Goal: Task Accomplishment & Management: Complete application form

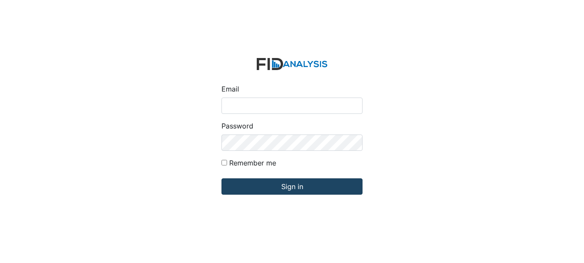
type input "[EMAIL_ADDRESS][DOMAIN_NAME]"
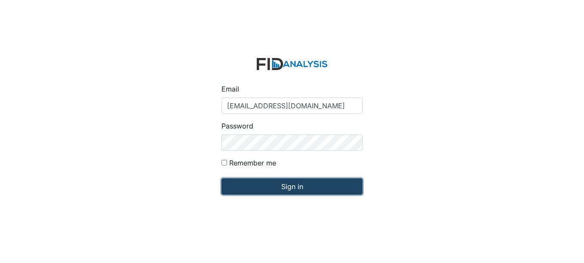
click at [274, 194] on input "Sign in" at bounding box center [291, 186] width 141 height 16
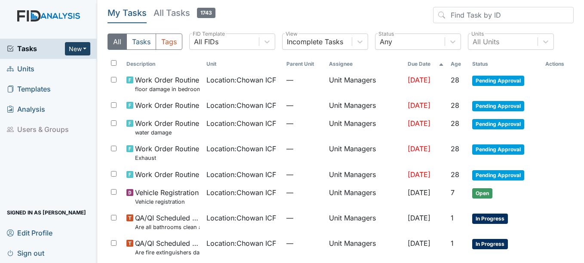
click at [74, 42] on button "New" at bounding box center [78, 48] width 26 height 13
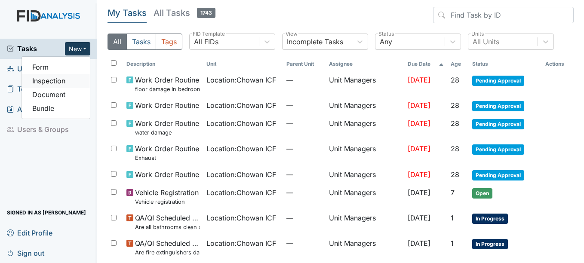
click at [78, 80] on link "Inspection" at bounding box center [56, 81] width 68 height 14
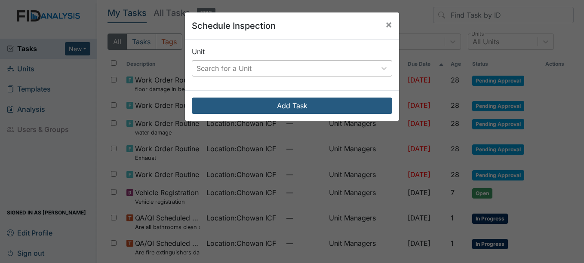
click at [285, 74] on div "Search for a Unit" at bounding box center [284, 68] width 184 height 15
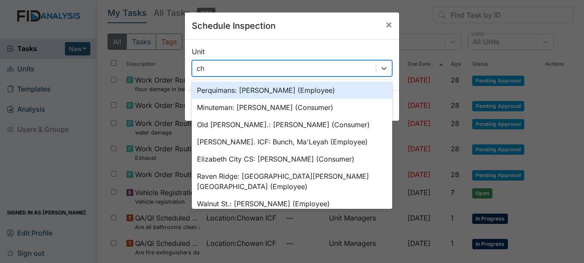
type input "cho"
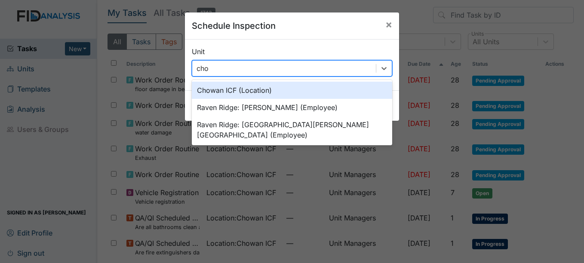
click at [231, 93] on div "Chowan ICF (Location)" at bounding box center [292, 90] width 200 height 17
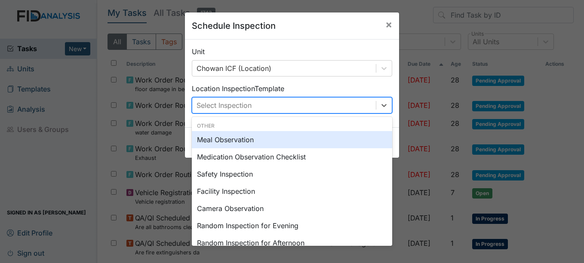
click at [244, 108] on div "Select Inspection" at bounding box center [223, 105] width 55 height 10
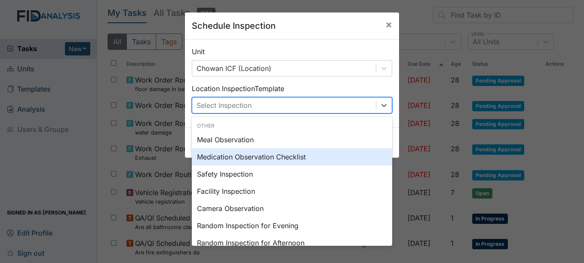
click at [280, 162] on div "Medication Observation Checklist" at bounding box center [292, 156] width 200 height 17
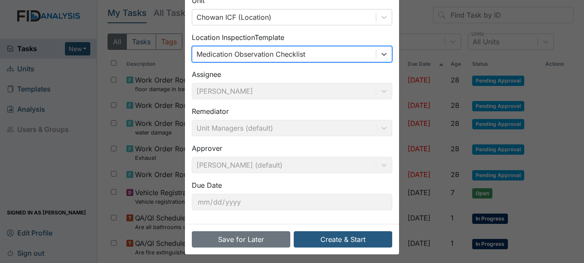
scroll to position [55, 0]
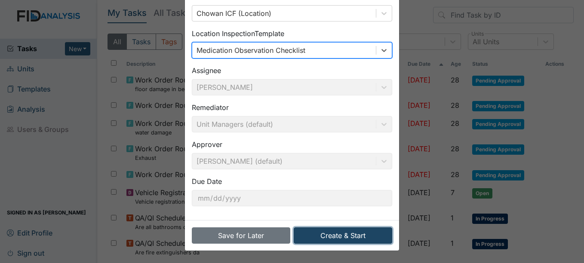
click at [368, 239] on button "Create & Start" at bounding box center [343, 235] width 98 height 16
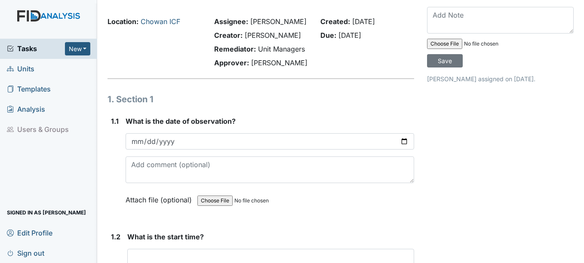
scroll to position [43, 0]
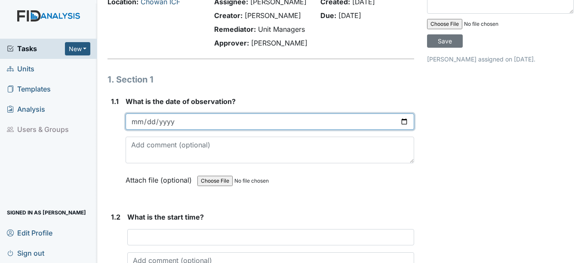
click at [147, 123] on input "date" at bounding box center [270, 121] width 288 height 16
click at [141, 121] on input "date" at bounding box center [270, 121] width 288 height 16
click at [132, 116] on input "date" at bounding box center [270, 121] width 288 height 16
click at [139, 122] on input "date" at bounding box center [270, 121] width 288 height 16
type input "2025-10-08"
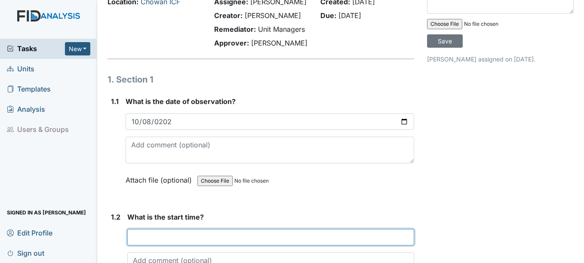
click at [180, 233] on input "text" at bounding box center [270, 237] width 286 height 16
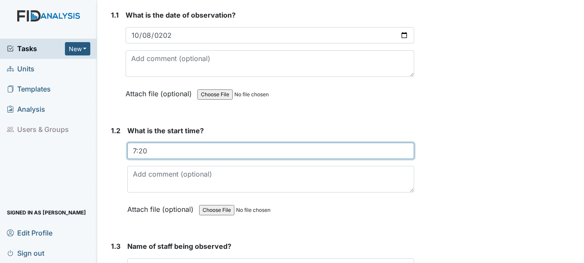
scroll to position [172, 0]
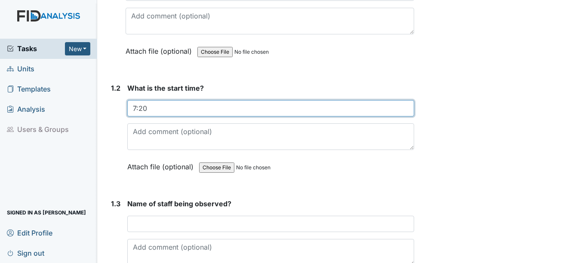
type input "7:20"
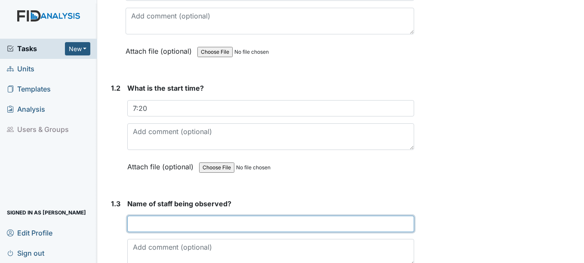
click at [195, 224] on input "text" at bounding box center [270, 224] width 286 height 16
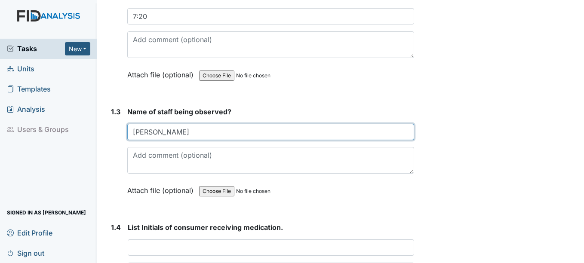
scroll to position [301, 0]
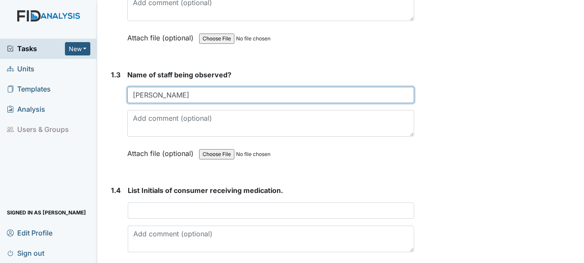
drag, startPoint x: 175, startPoint y: 89, endPoint x: 171, endPoint y: 92, distance: 4.4
click at [171, 92] on input "jennifer" at bounding box center [270, 95] width 286 height 16
click at [184, 98] on input "Jennifer S" at bounding box center [270, 95] width 286 height 16
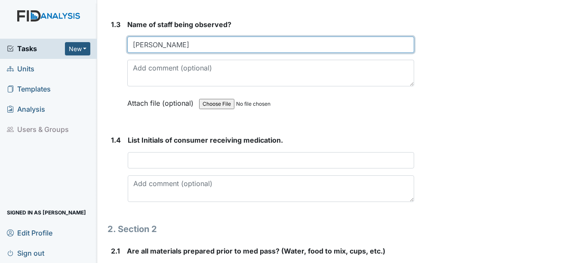
scroll to position [387, 0]
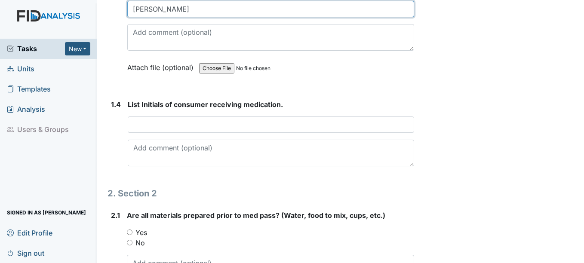
type input "Jennifer S."
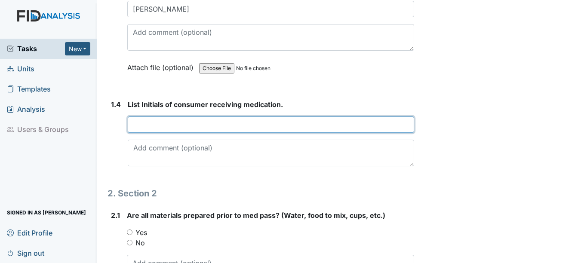
click at [186, 121] on input "text" at bounding box center [271, 124] width 286 height 16
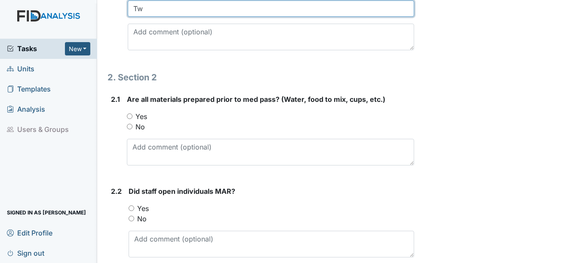
scroll to position [516, 0]
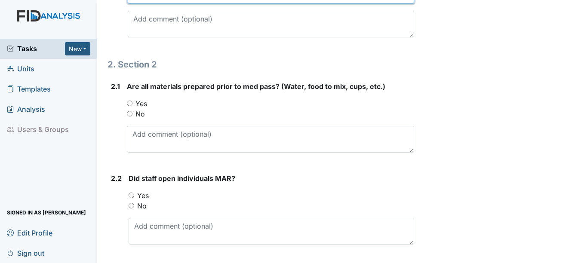
type input "Tw"
click at [140, 104] on label "Yes" at bounding box center [141, 103] width 12 height 10
click at [132, 104] on input "Yes" at bounding box center [130, 104] width 6 height 6
radio input "true"
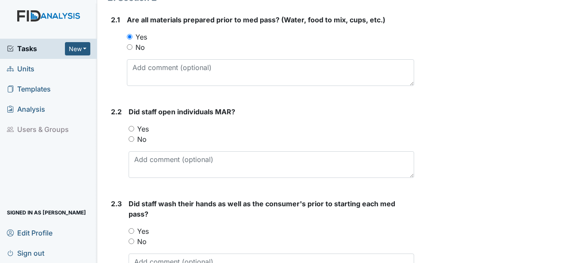
scroll to position [602, 0]
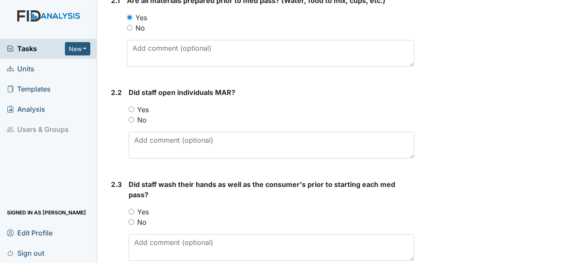
click at [142, 110] on label "Yes" at bounding box center [143, 109] width 12 height 10
click at [134, 110] on input "Yes" at bounding box center [132, 110] width 6 height 6
radio input "true"
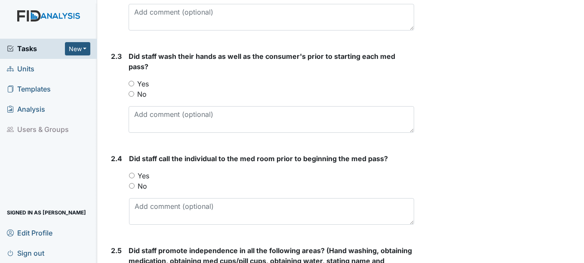
scroll to position [731, 0]
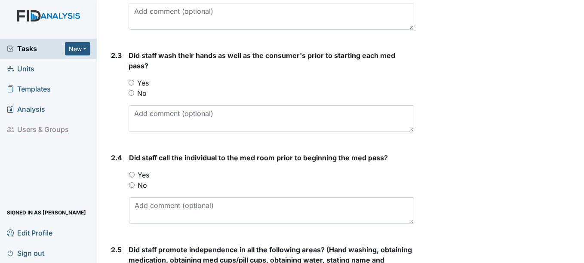
click at [142, 85] on label "Yes" at bounding box center [143, 83] width 12 height 10
click at [134, 85] on input "Yes" at bounding box center [132, 83] width 6 height 6
radio input "true"
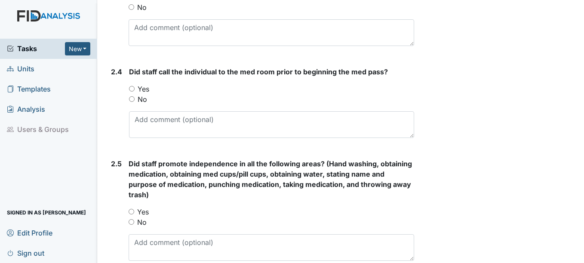
click at [141, 88] on label "Yes" at bounding box center [144, 89] width 12 height 10
click at [135, 88] on input "Yes" at bounding box center [132, 89] width 6 height 6
radio input "true"
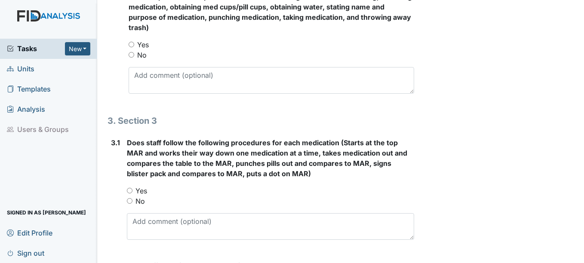
scroll to position [989, 0]
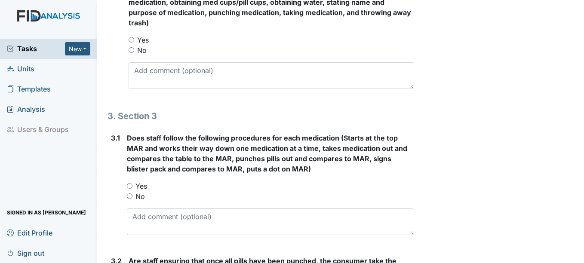
click at [148, 40] on label "Yes" at bounding box center [143, 40] width 12 height 10
click at [134, 40] on input "Yes" at bounding box center [132, 40] width 6 height 6
radio input "true"
click at [141, 184] on label "Yes" at bounding box center [141, 186] width 12 height 10
click at [132, 184] on input "Yes" at bounding box center [130, 186] width 6 height 6
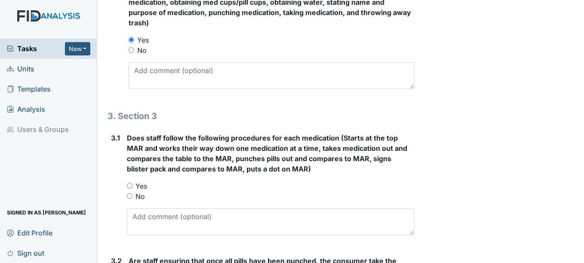
radio input "true"
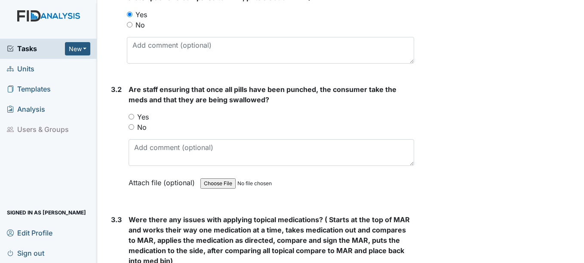
scroll to position [1161, 0]
click at [140, 117] on label "Yes" at bounding box center [143, 116] width 12 height 10
click at [134, 117] on input "Yes" at bounding box center [132, 116] width 6 height 6
radio input "true"
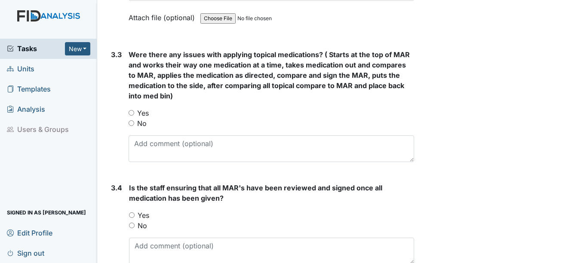
scroll to position [1333, 0]
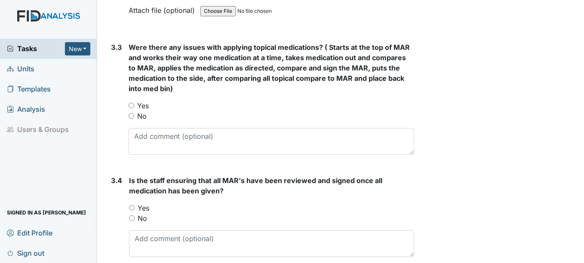
click at [142, 120] on label "No" at bounding box center [141, 116] width 9 height 10
click at [134, 119] on input "No" at bounding box center [132, 116] width 6 height 6
radio input "true"
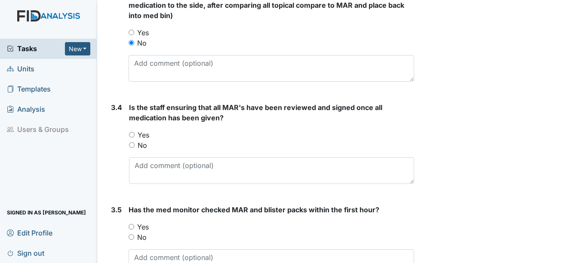
scroll to position [1419, 0]
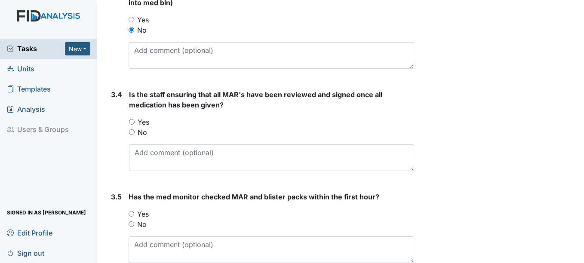
click at [142, 117] on label "Yes" at bounding box center [144, 122] width 12 height 10
click at [135, 119] on input "Yes" at bounding box center [132, 122] width 6 height 6
radio input "true"
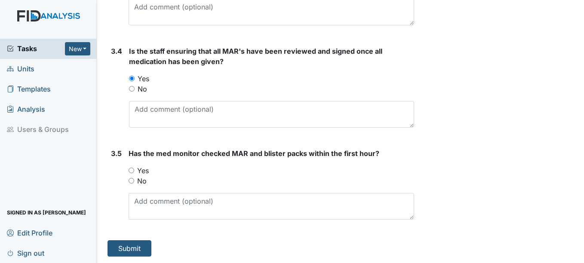
scroll to position [1462, 0]
click at [144, 170] on label "Yes" at bounding box center [143, 170] width 12 height 10
click at [134, 170] on input "Yes" at bounding box center [132, 170] width 6 height 6
radio input "true"
click at [133, 252] on button "Submit" at bounding box center [129, 248] width 44 height 16
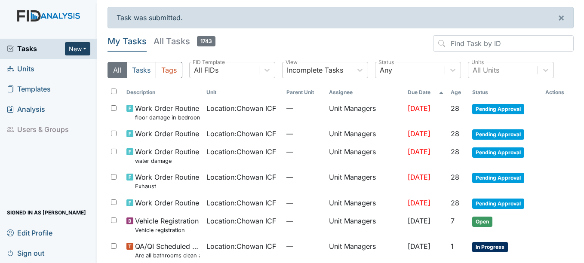
click at [85, 52] on button "New" at bounding box center [78, 48] width 26 height 13
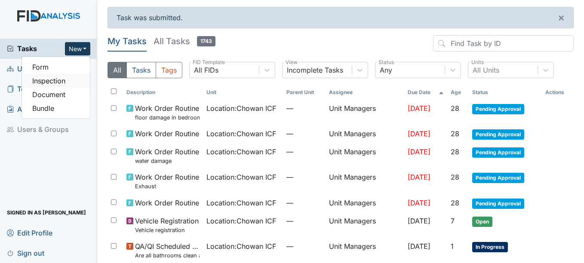
click at [81, 77] on link "Inspection" at bounding box center [56, 81] width 68 height 14
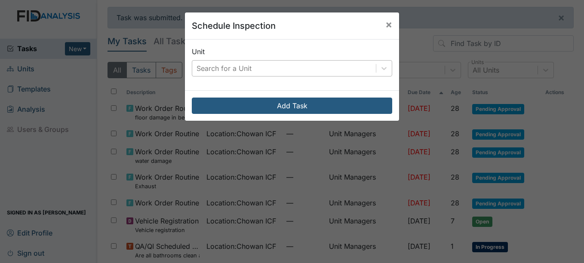
click at [255, 71] on div "Search for a Unit" at bounding box center [284, 68] width 184 height 15
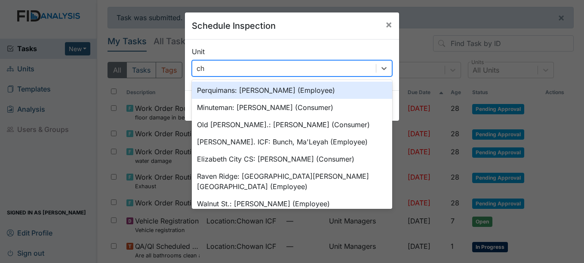
type input "cho"
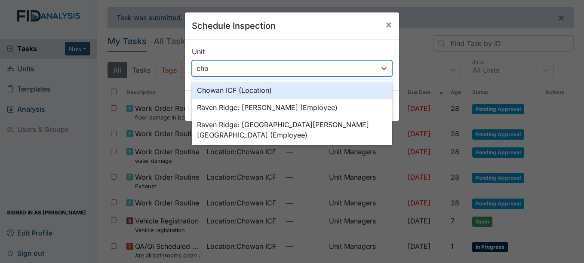
click at [245, 92] on div "Chowan ICF (Location)" at bounding box center [292, 90] width 200 height 17
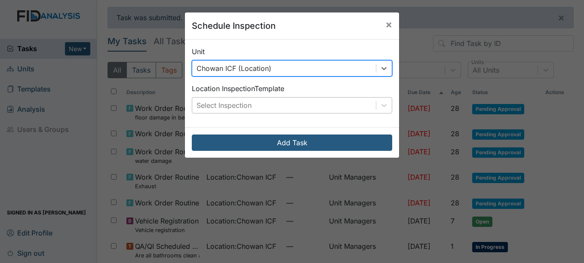
click at [243, 109] on div "Select Inspection" at bounding box center [223, 105] width 55 height 10
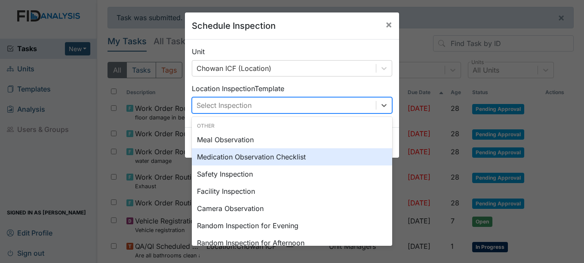
click at [288, 159] on div "Medication Observation Checklist" at bounding box center [292, 156] width 200 height 17
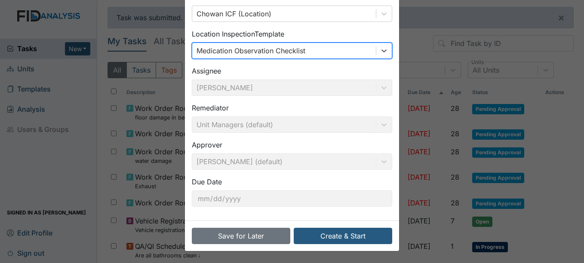
scroll to position [55, 0]
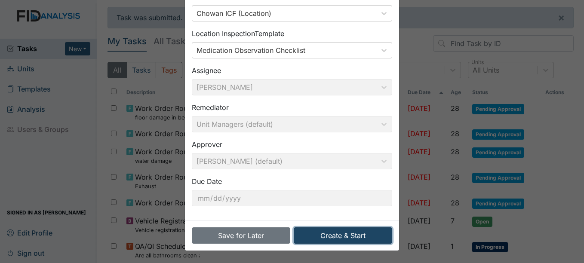
click at [328, 233] on button "Create & Start" at bounding box center [343, 235] width 98 height 16
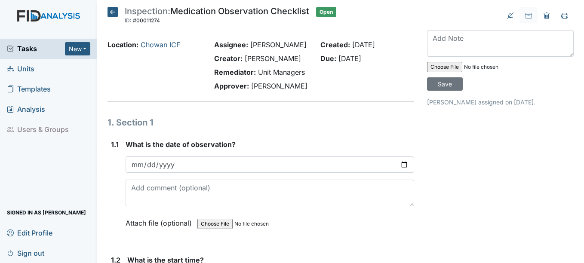
click at [117, 13] on icon at bounding box center [112, 12] width 10 height 10
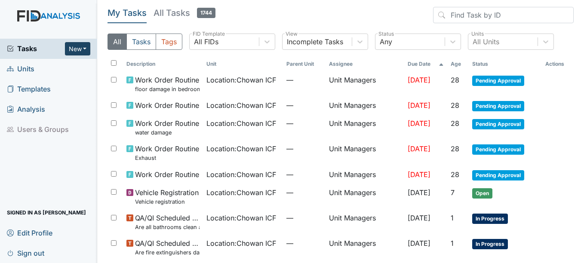
click at [85, 52] on button "New" at bounding box center [78, 48] width 26 height 13
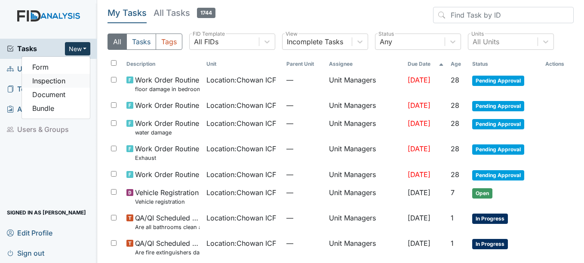
click at [70, 75] on link "Inspection" at bounding box center [56, 81] width 68 height 14
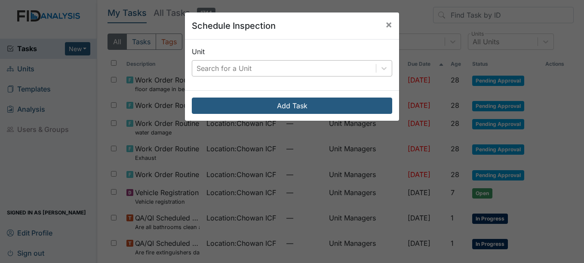
click at [205, 65] on div "Search for a Unit" at bounding box center [223, 68] width 55 height 10
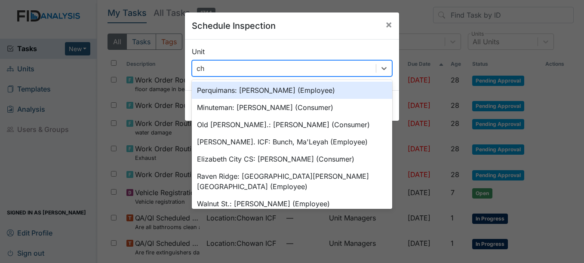
type input "cho"
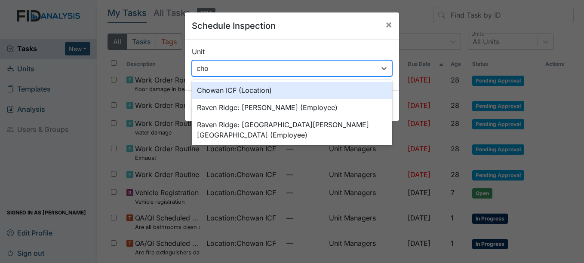
click at [275, 91] on div "Chowan ICF (Location)" at bounding box center [292, 90] width 200 height 17
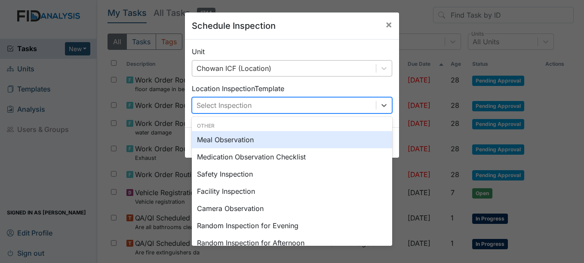
click at [274, 113] on div "Select Inspection" at bounding box center [284, 105] width 184 height 15
click at [254, 145] on div "Meal Observation" at bounding box center [292, 139] width 200 height 17
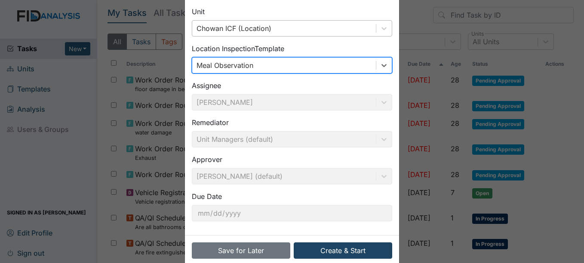
scroll to position [55, 0]
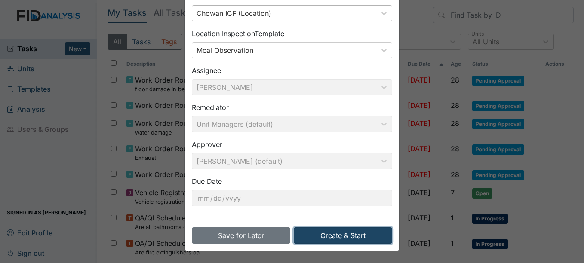
click at [352, 239] on button "Create & Start" at bounding box center [343, 235] width 98 height 16
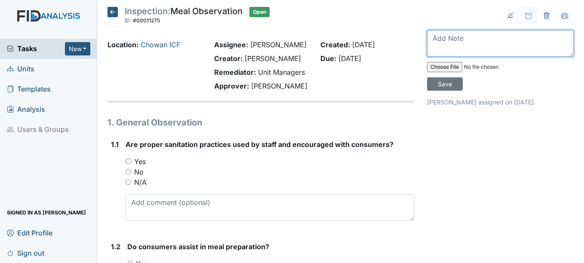
click at [467, 43] on textarea at bounding box center [500, 43] width 147 height 27
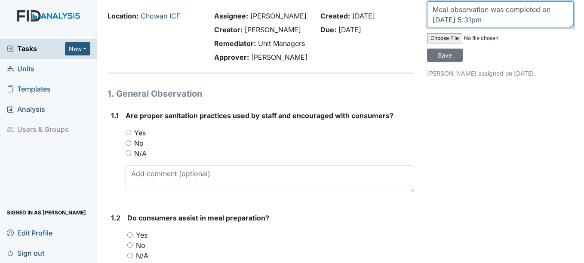
scroll to position [43, 0]
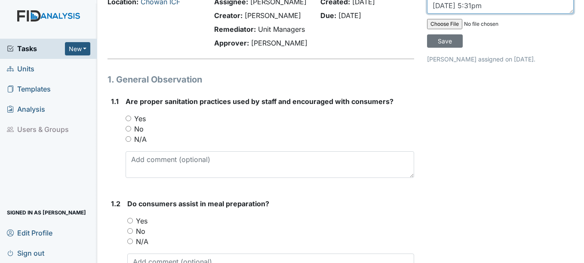
type textarea "Meal observation was completed on [DATE] 5:31pm"
click at [144, 117] on label "Yes" at bounding box center [140, 118] width 12 height 10
click at [131, 117] on input "Yes" at bounding box center [129, 119] width 6 height 6
radio input "true"
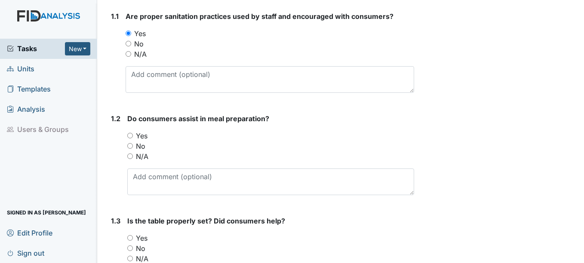
scroll to position [129, 0]
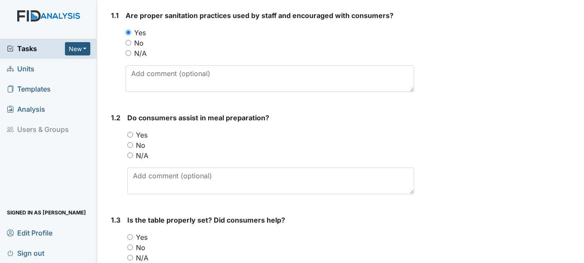
click at [141, 134] on label "Yes" at bounding box center [142, 135] width 12 height 10
click at [133, 134] on input "Yes" at bounding box center [130, 135] width 6 height 6
radio input "true"
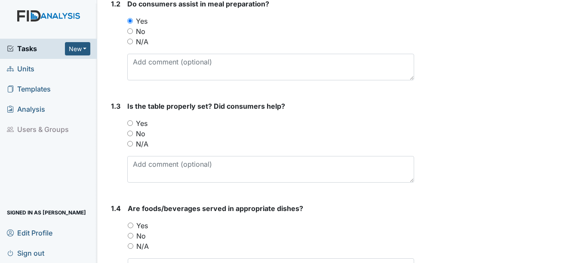
scroll to position [258, 0]
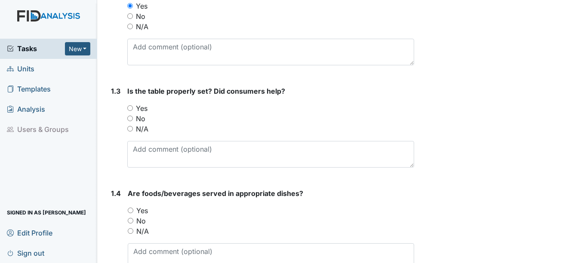
click at [139, 106] on label "Yes" at bounding box center [142, 108] width 12 height 10
click at [133, 106] on input "Yes" at bounding box center [130, 108] width 6 height 6
radio input "true"
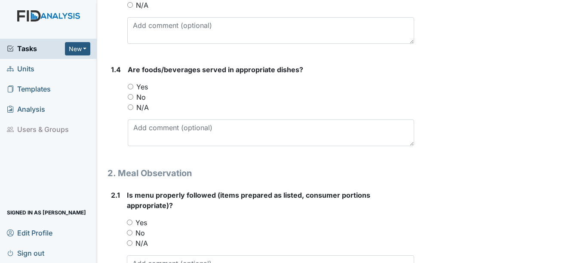
scroll to position [387, 0]
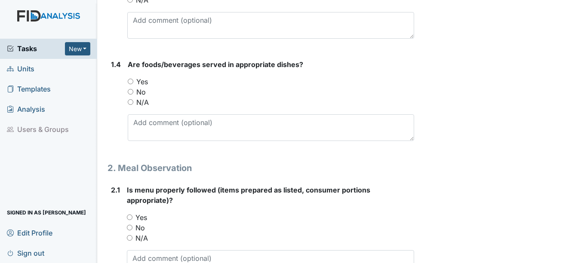
click at [134, 85] on div "Yes" at bounding box center [271, 82] width 286 height 10
click at [135, 83] on div "Yes" at bounding box center [271, 82] width 286 height 10
click at [138, 82] on label "Yes" at bounding box center [142, 82] width 12 height 10
click at [133, 82] on input "Yes" at bounding box center [131, 82] width 6 height 6
radio input "true"
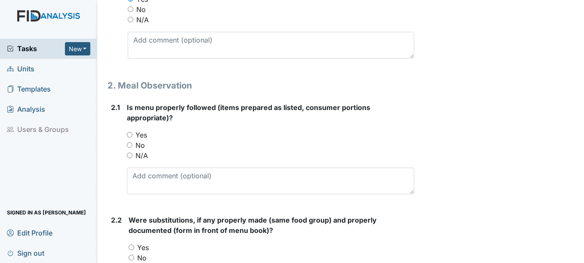
scroll to position [473, 0]
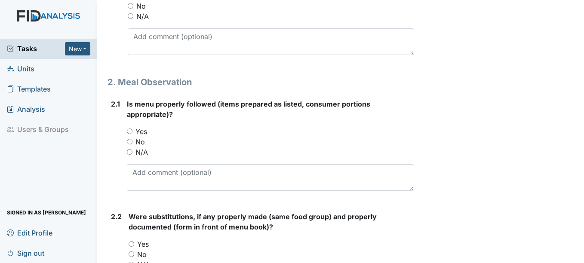
click at [139, 129] on label "Yes" at bounding box center [141, 131] width 12 height 10
click at [132, 129] on input "Yes" at bounding box center [130, 132] width 6 height 6
radio input "true"
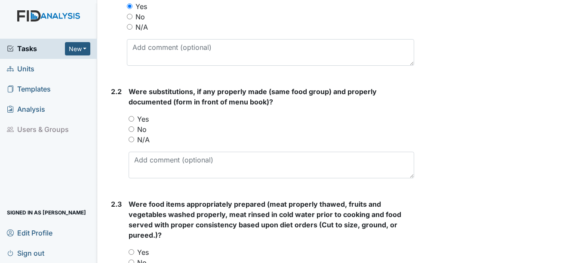
scroll to position [602, 0]
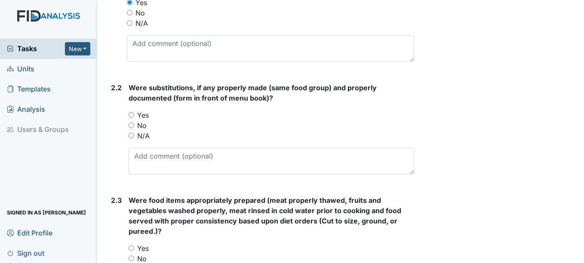
click at [140, 115] on label "Yes" at bounding box center [143, 115] width 12 height 10
click at [134, 115] on input "Yes" at bounding box center [132, 115] width 6 height 6
radio input "true"
click at [144, 126] on label "No" at bounding box center [141, 125] width 9 height 10
click at [134, 126] on input "No" at bounding box center [132, 126] width 6 height 6
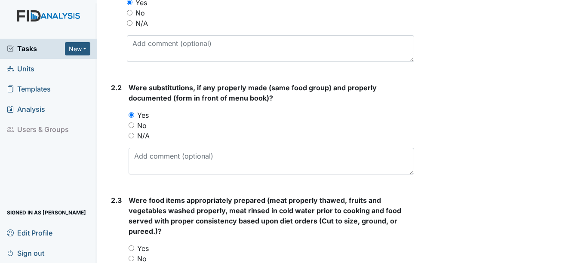
radio input "true"
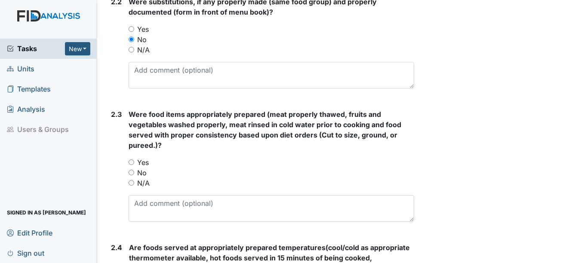
scroll to position [731, 0]
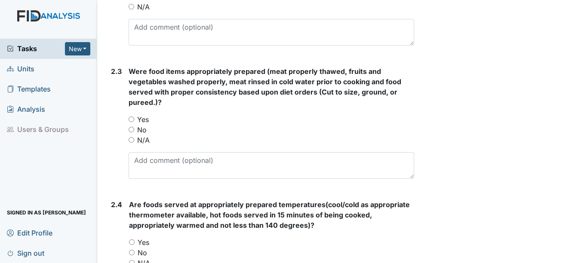
click at [145, 120] on label "Yes" at bounding box center [143, 119] width 12 height 10
click at [134, 120] on input "Yes" at bounding box center [132, 119] width 6 height 6
radio input "true"
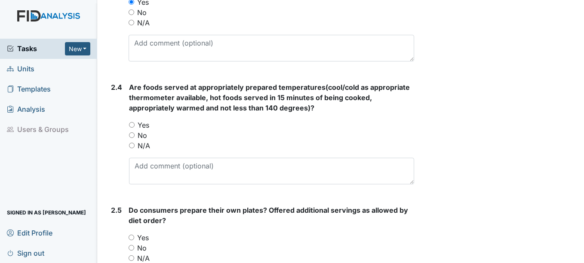
scroll to position [860, 0]
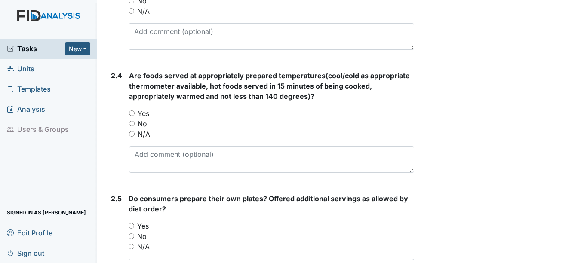
click at [145, 112] on label "Yes" at bounding box center [144, 113] width 12 height 10
click at [135, 112] on input "Yes" at bounding box center [132, 113] width 6 height 6
radio input "true"
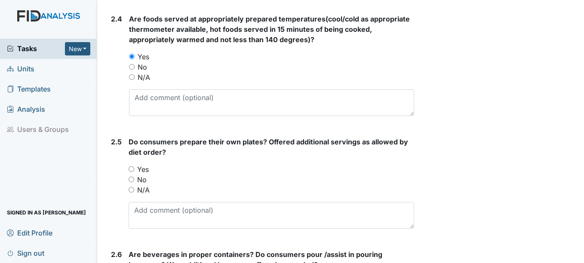
scroll to position [946, 0]
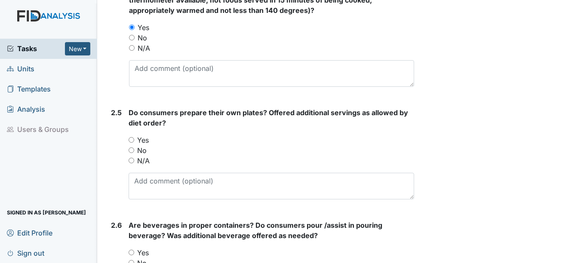
click at [145, 141] on label "Yes" at bounding box center [143, 140] width 12 height 10
click at [134, 141] on input "Yes" at bounding box center [132, 140] width 6 height 6
radio input "true"
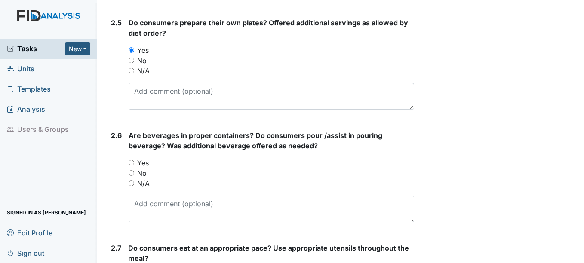
scroll to position [1075, 0]
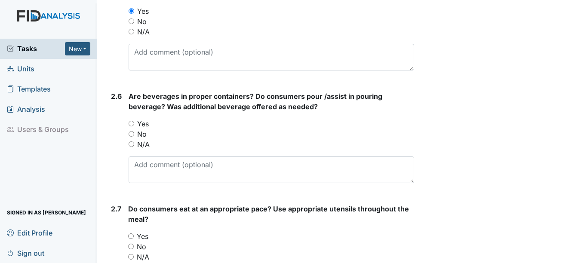
click at [142, 126] on label "Yes" at bounding box center [143, 124] width 12 height 10
click at [134, 126] on input "Yes" at bounding box center [132, 124] width 6 height 6
radio input "true"
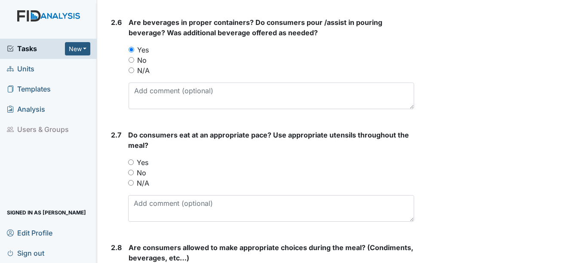
scroll to position [1161, 0]
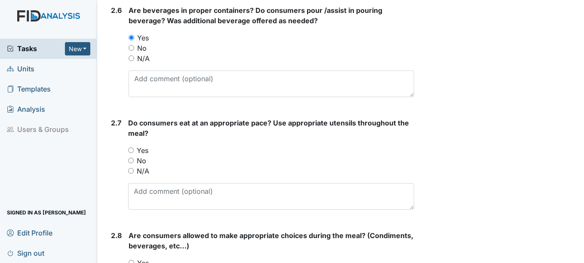
click at [144, 151] on label "Yes" at bounding box center [143, 150] width 12 height 10
click at [134, 151] on input "Yes" at bounding box center [131, 150] width 6 height 6
radio input "true"
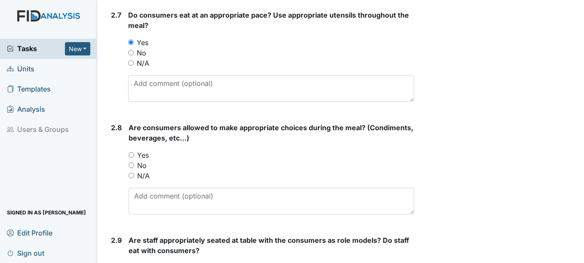
scroll to position [1290, 0]
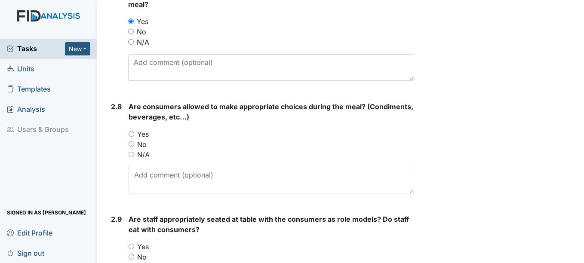
click at [144, 138] on label "Yes" at bounding box center [143, 134] width 12 height 10
click at [134, 137] on input "Yes" at bounding box center [132, 134] width 6 height 6
radio input "true"
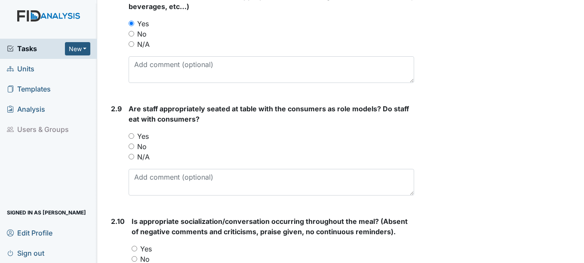
scroll to position [1419, 0]
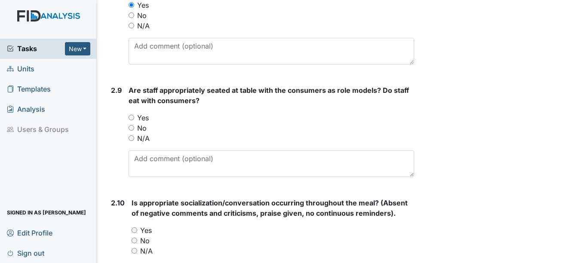
click at [138, 111] on div "Are staff appropriately seated at table with the consumers as role models? Do s…" at bounding box center [271, 131] width 285 height 92
click at [141, 114] on label "Yes" at bounding box center [143, 118] width 12 height 10
click at [134, 115] on input "Yes" at bounding box center [132, 118] width 6 height 6
radio input "true"
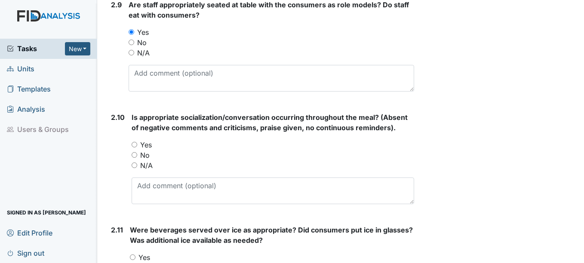
scroll to position [1505, 0]
click at [144, 145] on label "Yes" at bounding box center [146, 144] width 12 height 10
click at [137, 145] on input "Yes" at bounding box center [135, 144] width 6 height 6
radio input "true"
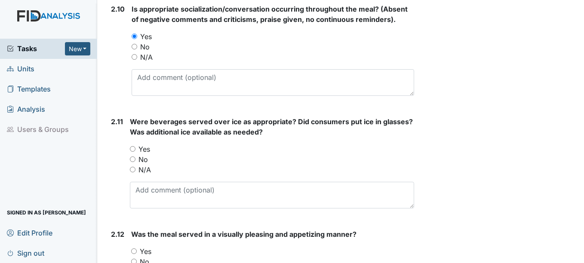
scroll to position [1634, 0]
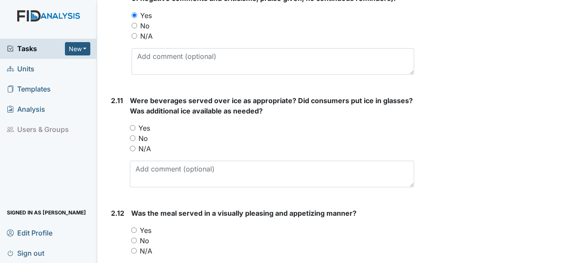
click at [144, 129] on label "Yes" at bounding box center [144, 128] width 12 height 10
click at [135, 129] on input "Yes" at bounding box center [133, 128] width 6 height 6
radio input "true"
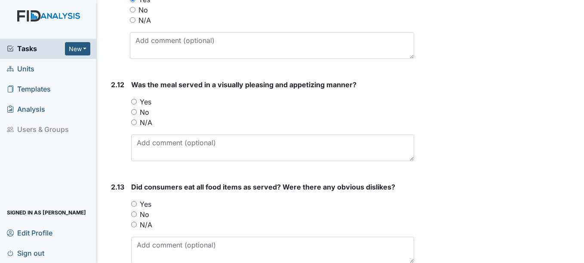
scroll to position [1763, 0]
click at [141, 94] on div "Was the meal served in a visually pleasing and appetizing manner? You must sele…" at bounding box center [272, 120] width 282 height 82
click at [144, 101] on label "Yes" at bounding box center [146, 101] width 12 height 10
click at [137, 101] on input "Yes" at bounding box center [134, 101] width 6 height 6
radio input "true"
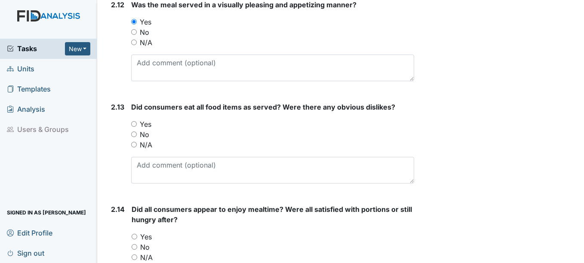
scroll to position [1848, 0]
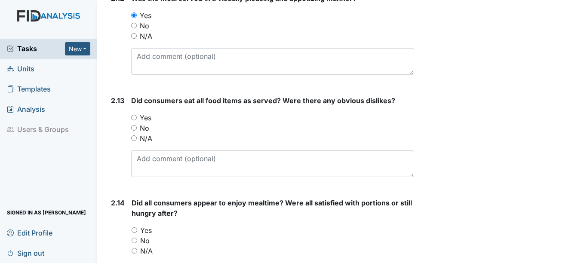
click at [142, 119] on label "Yes" at bounding box center [146, 118] width 12 height 10
click at [137, 119] on input "Yes" at bounding box center [134, 118] width 6 height 6
radio input "true"
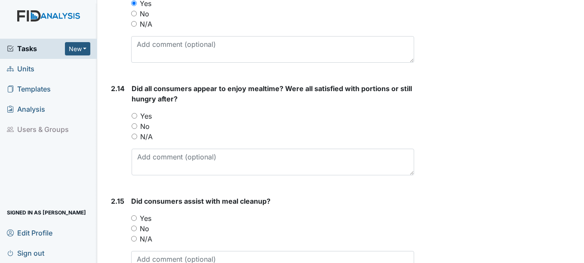
scroll to position [1977, 0]
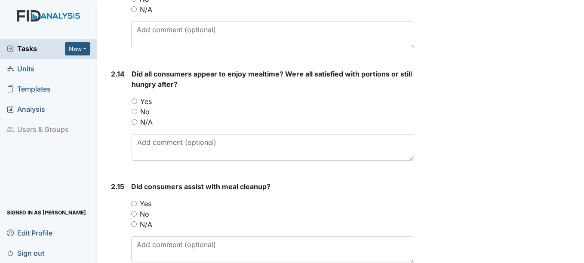
click at [149, 98] on label "Yes" at bounding box center [146, 101] width 12 height 10
click at [137, 98] on input "Yes" at bounding box center [135, 101] width 6 height 6
radio input "true"
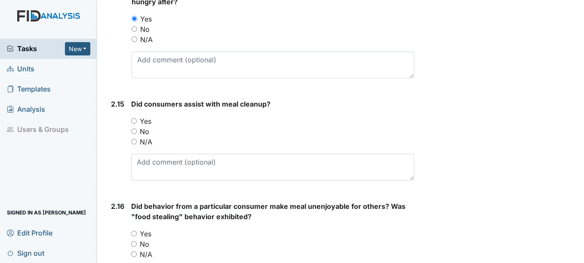
scroll to position [2063, 0]
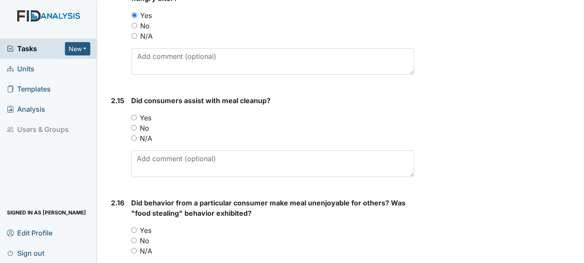
click at [146, 120] on label "Yes" at bounding box center [146, 118] width 12 height 10
click at [137, 120] on input "Yes" at bounding box center [134, 118] width 6 height 6
radio input "true"
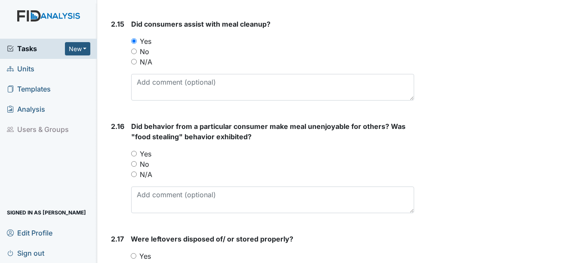
scroll to position [2149, 0]
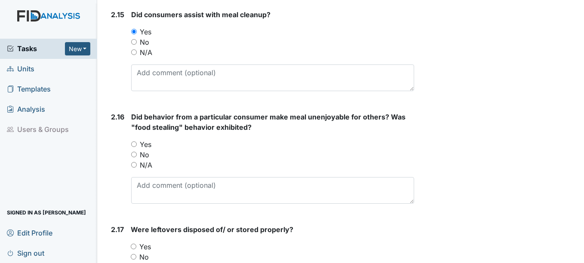
click at [147, 142] on label "Yes" at bounding box center [146, 144] width 12 height 10
click at [137, 142] on input "Yes" at bounding box center [134, 144] width 6 height 6
radio input "true"
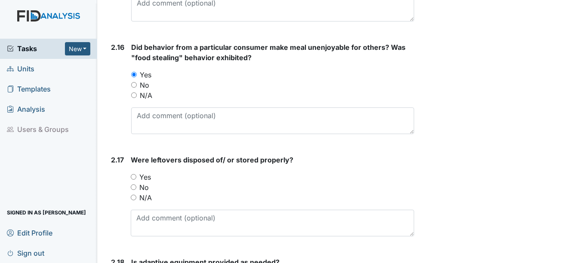
scroll to position [2235, 0]
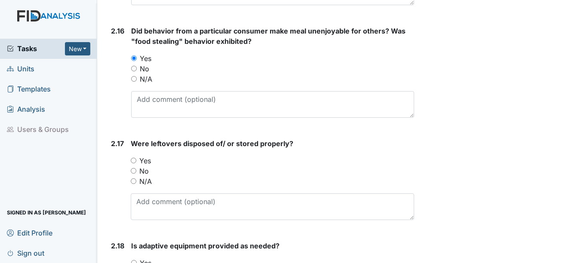
click at [145, 166] on label "Yes" at bounding box center [145, 161] width 12 height 10
click at [136, 163] on input "Yes" at bounding box center [134, 161] width 6 height 6
radio input "true"
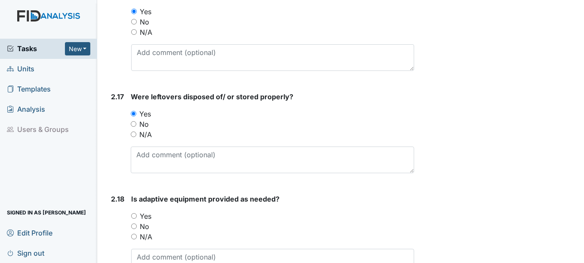
scroll to position [2321, 0]
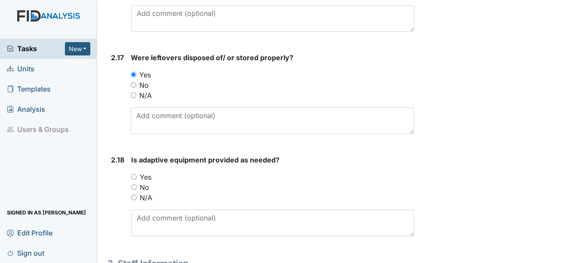
click at [156, 176] on div "Yes" at bounding box center [272, 177] width 282 height 10
click at [151, 177] on label "Yes" at bounding box center [146, 177] width 12 height 10
click at [137, 177] on input "Yes" at bounding box center [134, 177] width 6 height 6
radio input "true"
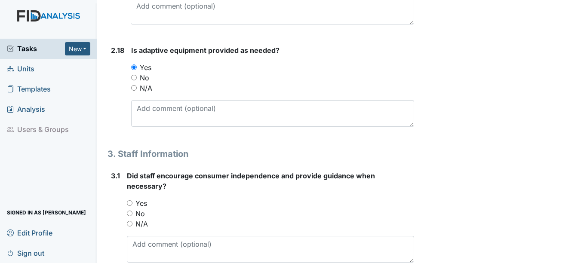
scroll to position [2450, 0]
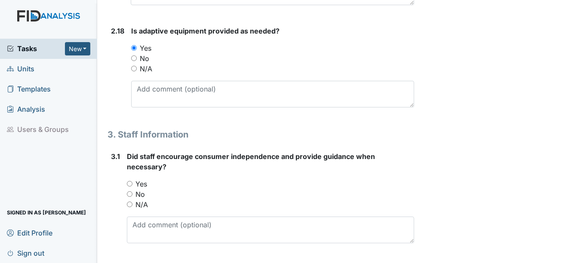
click at [135, 184] on div "Yes" at bounding box center [270, 184] width 287 height 10
click at [136, 183] on label "Yes" at bounding box center [141, 184] width 12 height 10
click at [132, 183] on input "Yes" at bounding box center [130, 184] width 6 height 6
radio input "true"
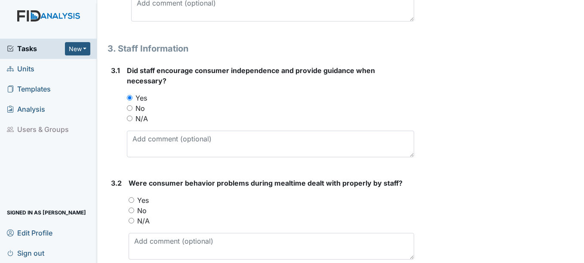
scroll to position [2622, 0]
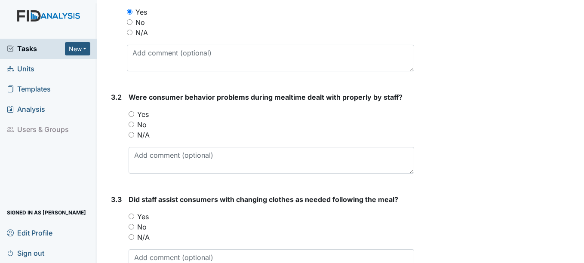
click at [141, 121] on label "No" at bounding box center [141, 125] width 9 height 10
click at [134, 122] on input "No" at bounding box center [132, 125] width 6 height 6
radio input "true"
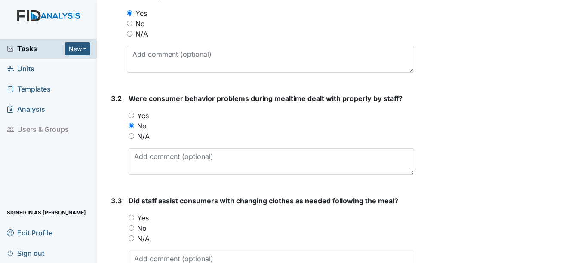
scroll to position [2636, 0]
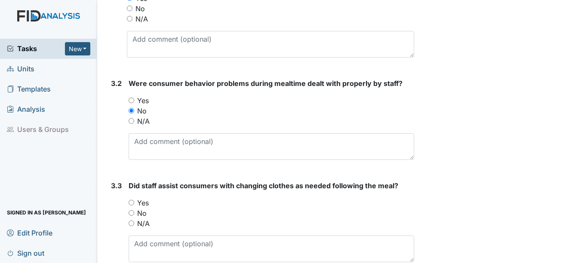
click at [131, 204] on input "Yes" at bounding box center [132, 203] width 6 height 6
radio input "true"
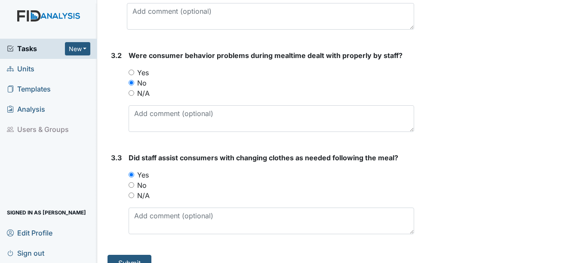
scroll to position [2679, 0]
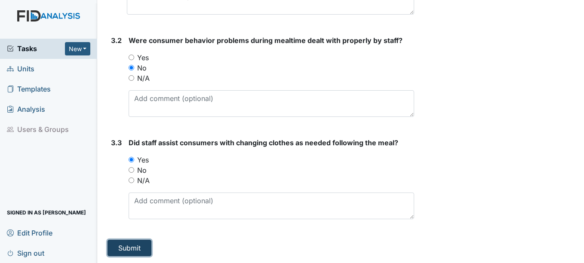
click at [118, 242] on button "Submit" at bounding box center [129, 248] width 44 height 16
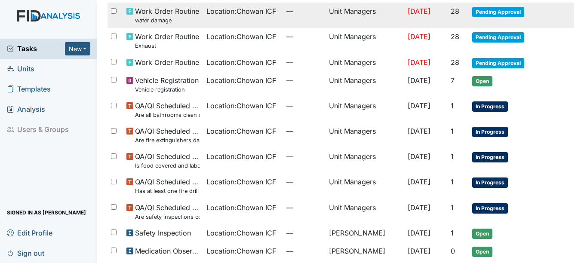
scroll to position [3, 0]
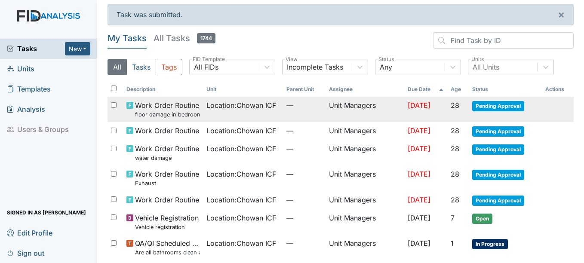
click at [252, 102] on span "Location : Chowan ICF" at bounding box center [241, 105] width 70 height 10
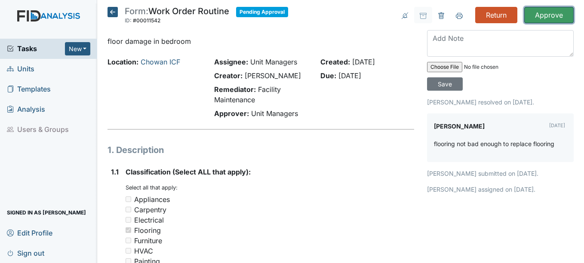
click at [549, 19] on input "Approve" at bounding box center [548, 15] width 49 height 16
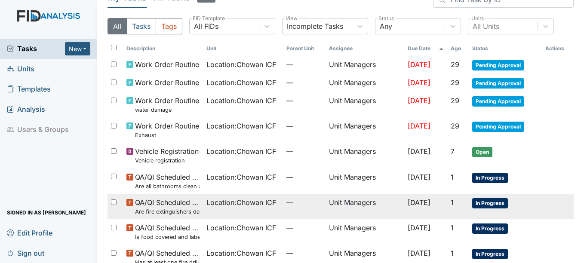
scroll to position [43, 0]
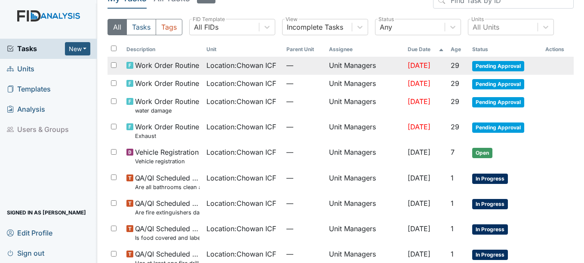
click at [231, 71] on td "Location : Chowan ICF" at bounding box center [243, 66] width 80 height 18
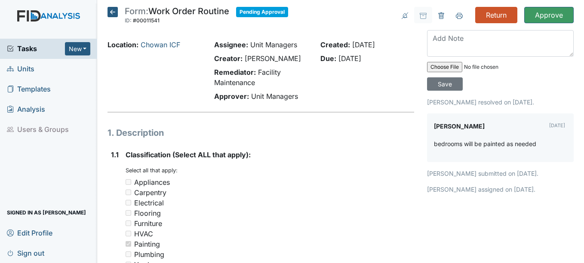
click at [110, 14] on icon at bounding box center [112, 12] width 10 height 10
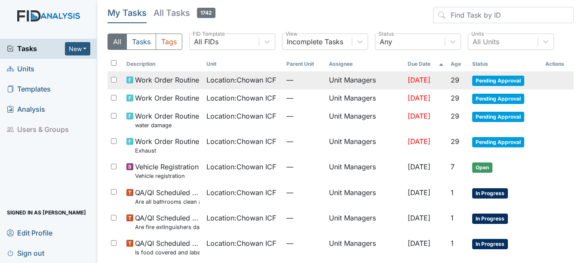
click at [352, 86] on td "Unit Managers" at bounding box center [364, 80] width 78 height 18
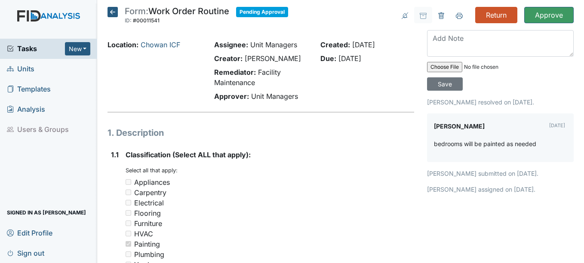
click at [110, 12] on icon at bounding box center [112, 12] width 10 height 10
